Goal: Task Accomplishment & Management: Manage account settings

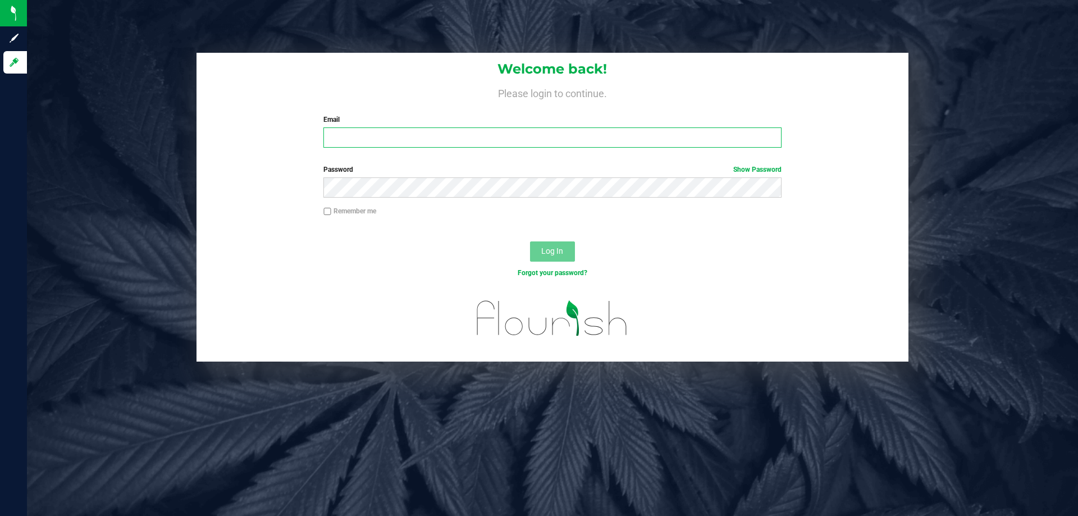
click at [376, 128] on input "Email" at bounding box center [552, 137] width 458 height 20
type input "rilopez@liveparallel.com"
click at [530, 241] on button "Log In" at bounding box center [552, 251] width 45 height 20
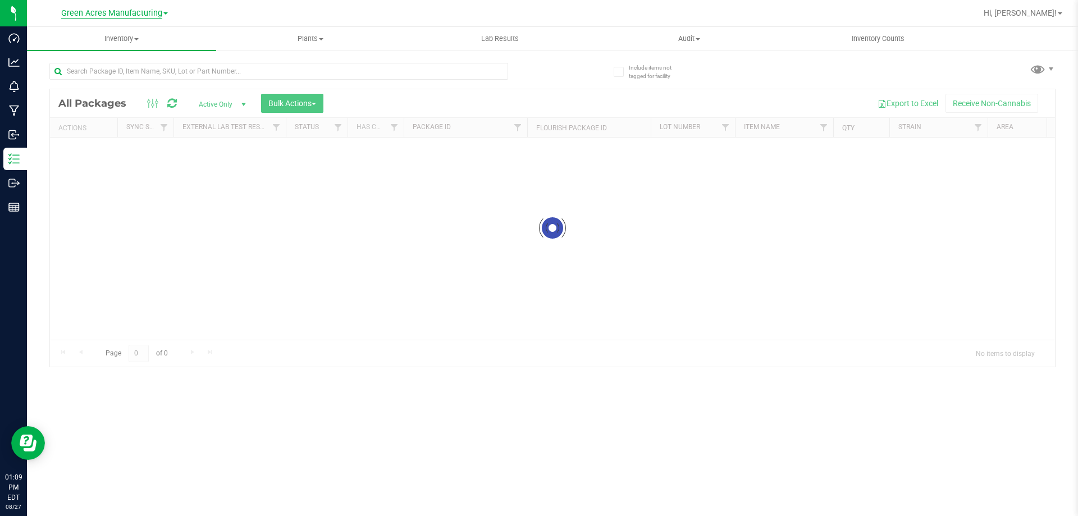
click at [118, 16] on span "Green Acres Manufacturing" at bounding box center [111, 13] width 101 height 10
click at [118, 36] on link "Green Acres Cultivation" at bounding box center [115, 39] width 164 height 15
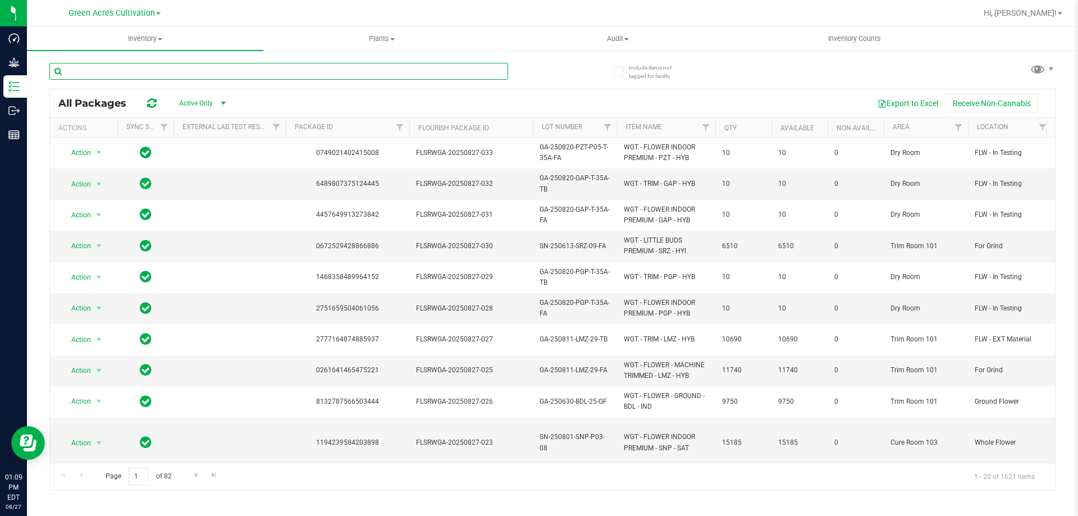
click at [367, 76] on input "text" at bounding box center [278, 71] width 459 height 17
type input "h"
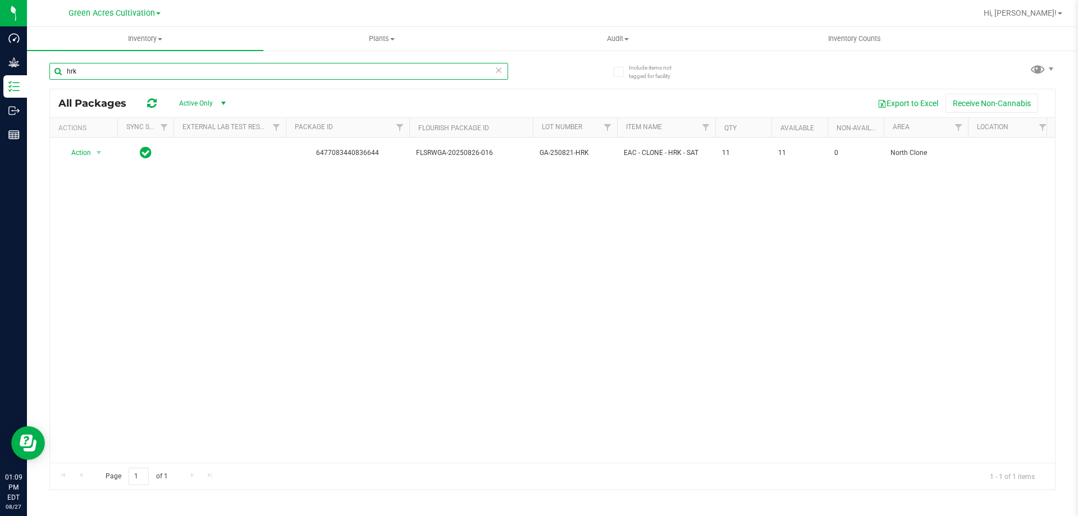
type input "hrk"
click at [200, 98] on span "Active Only" at bounding box center [200, 103] width 62 height 16
click at [205, 174] on li "All" at bounding box center [200, 171] width 61 height 17
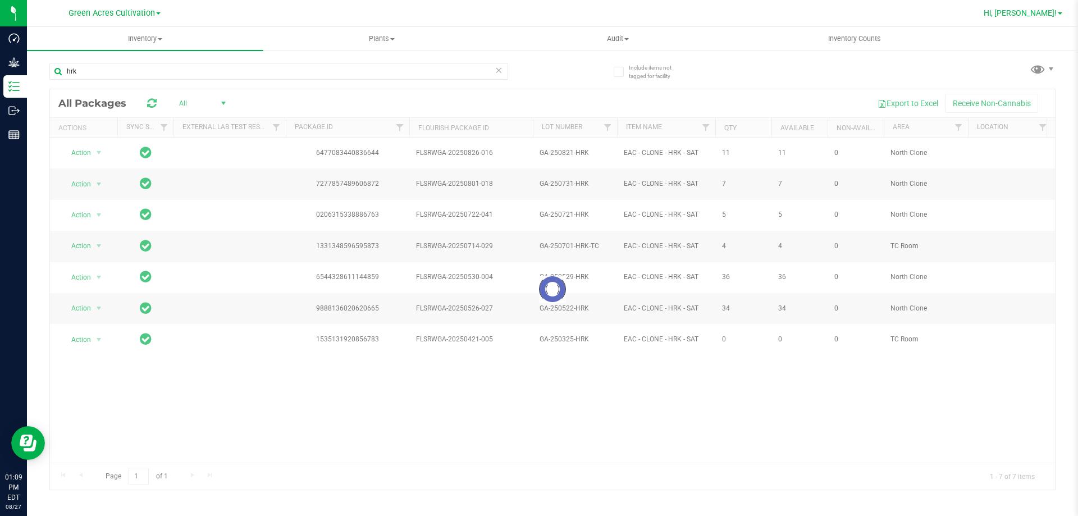
click at [1061, 11] on link "Hi, Rito!" at bounding box center [1023, 13] width 88 height 12
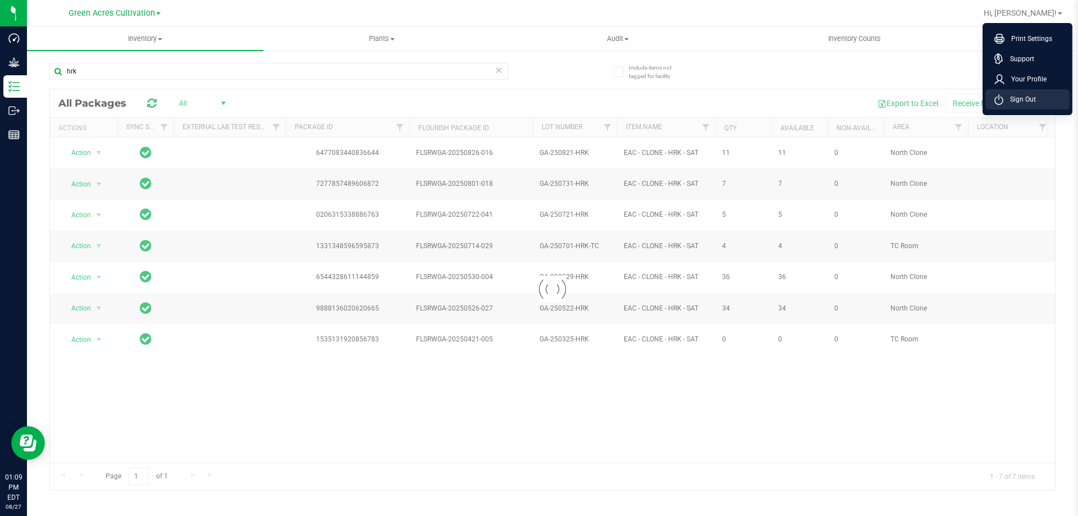
click at [1039, 103] on li "Sign Out" at bounding box center [1027, 99] width 84 height 20
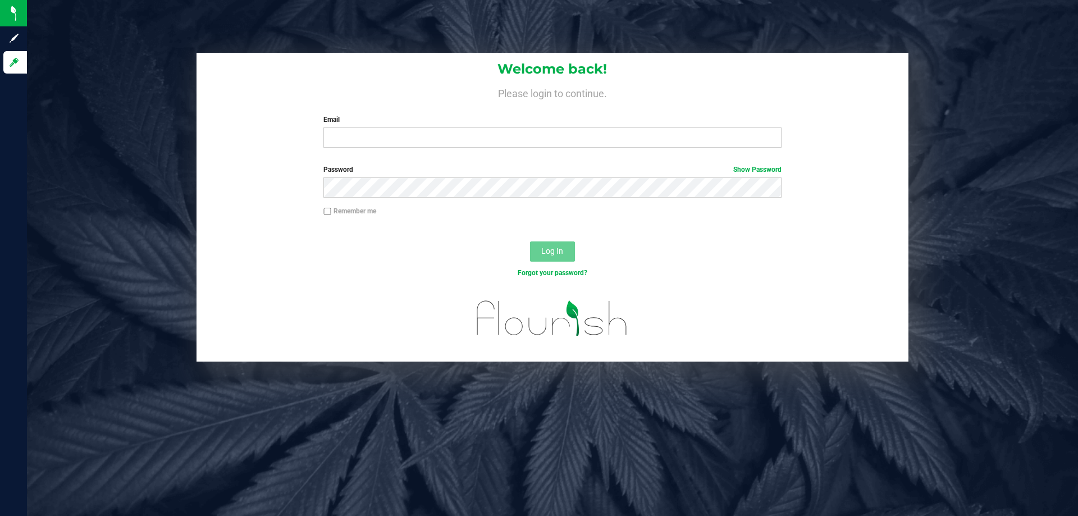
click at [373, 131] on input "Email" at bounding box center [552, 137] width 458 height 20
type input "[EMAIL_ADDRESS][DOMAIN_NAME]"
click at [530, 241] on button "Log In" at bounding box center [552, 251] width 45 height 20
